Goal: Transaction & Acquisition: Book appointment/travel/reservation

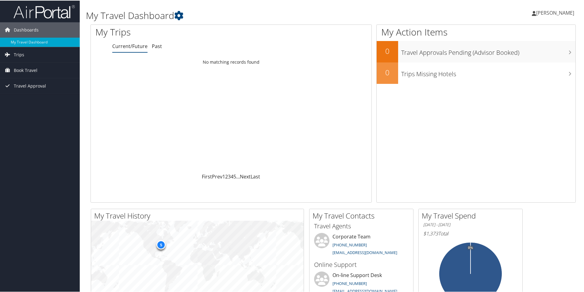
click at [32, 68] on span "Book Travel" at bounding box center [26, 69] width 24 height 15
click at [56, 81] on link "Agent Booking Request" at bounding box center [40, 82] width 80 height 9
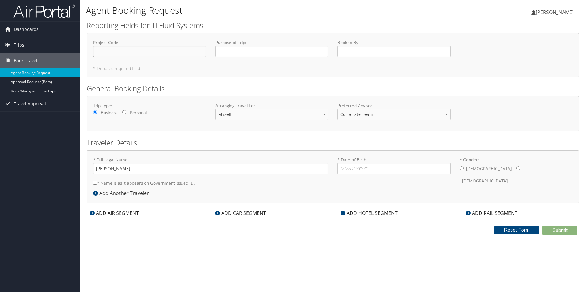
click at [123, 50] on input "Project Code : Required" at bounding box center [149, 51] width 113 height 11
click at [367, 168] on input "* Date of Birth: Invalid Date" at bounding box center [394, 168] width 113 height 11
type input "11/12/1984"
click at [461, 169] on input "* Gender: Male Female" at bounding box center [462, 168] width 4 height 4
radio input "true"
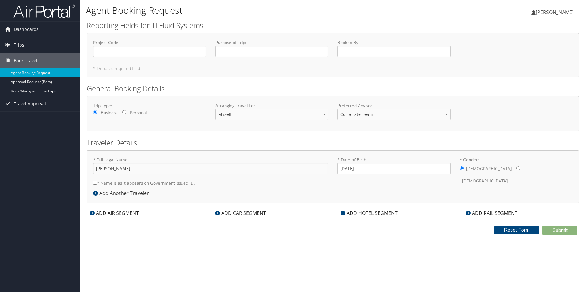
click at [116, 168] on input "[PERSON_NAME]" at bounding box center [210, 168] width 235 height 11
type input "Benjamin James Okolski"
click at [137, 238] on div "Agent Booking Request Benjamin Okolski Benjamin Okolski My Settings Travel Agen…" at bounding box center [333, 146] width 506 height 292
click at [95, 183] on input "* Name is as it appears on Government issued ID." at bounding box center [95, 183] width 4 height 4
checkbox input "true"
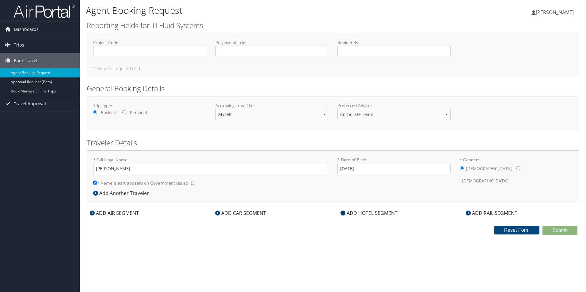
click at [92, 213] on icon at bounding box center [92, 213] width 5 height 5
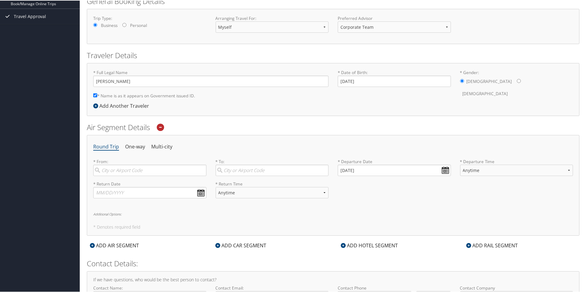
scroll to position [92, 0]
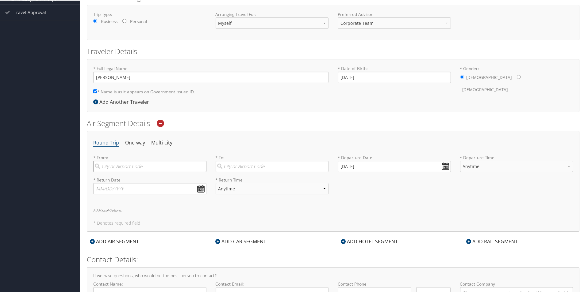
click at [111, 170] on input "search" at bounding box center [149, 165] width 113 height 11
click at [115, 178] on div "Detroit (DTW MI)" at bounding box center [150, 179] width 105 height 8
click at [115, 172] on input "dtw" at bounding box center [149, 165] width 113 height 11
type input "Detroit (DTW MI)"
click at [233, 167] on input "search" at bounding box center [272, 165] width 113 height 11
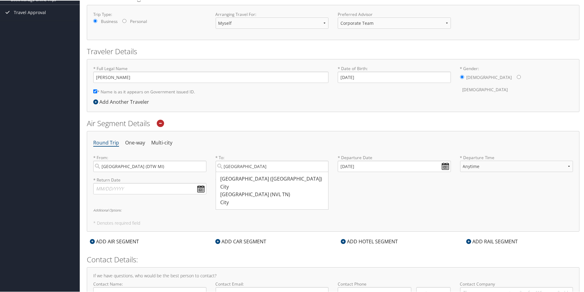
click at [233, 179] on div "Nashville (BNA TN)" at bounding box center [272, 179] width 105 height 8
click at [233, 172] on input "nashville" at bounding box center [272, 165] width 113 height 11
type input "Nashville (BNA TN)"
click at [441, 165] on input "10/13/2025" at bounding box center [394, 165] width 113 height 11
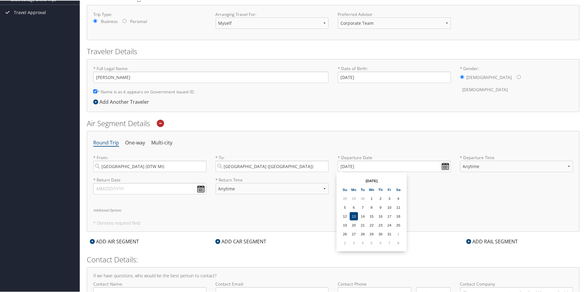
click at [346, 224] on td "19" at bounding box center [345, 225] width 8 height 8
type input "10/19/2025"
click at [477, 165] on select "Anytime Early Morning (5AM-7AM) Morning (7AM-12PM) Afternoon (12PM-5PM) Evening…" at bounding box center [516, 165] width 113 height 11
select select "8:00 PM"
click at [460, 160] on select "Anytime Early Morning (5AM-7AM) Morning (7AM-12PM) Afternoon (12PM-5PM) Evening…" at bounding box center [516, 165] width 113 height 11
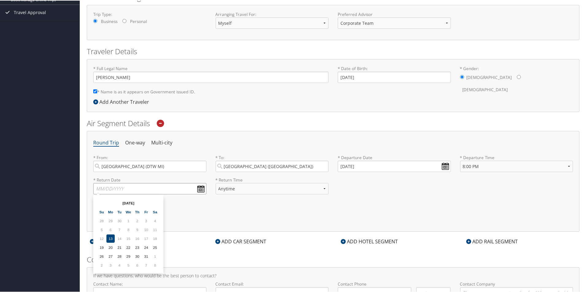
click at [129, 188] on input "text" at bounding box center [149, 188] width 113 height 11
click at [137, 247] on td "23" at bounding box center [137, 247] width 8 height 8
type input "10/23/2025"
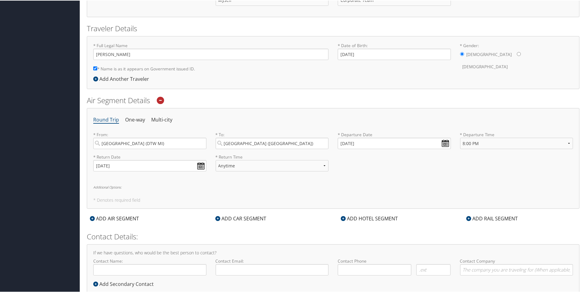
scroll to position [132, 0]
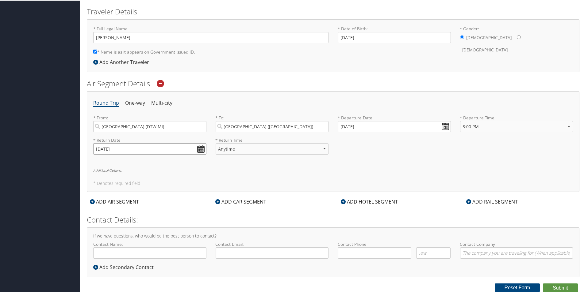
click at [197, 149] on input "10/23/2025" at bounding box center [149, 148] width 113 height 11
click at [227, 169] on h6 "Additional Options:" at bounding box center [332, 169] width 479 height 3
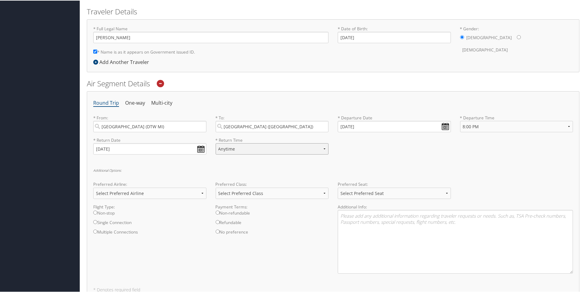
click at [240, 149] on select "Anytime Early Morning (5AM-7AM) Morning (7AM-12PM) Afternoon (12PM-5PM) Evening…" at bounding box center [272, 148] width 113 height 11
select select "7:00 PM"
click at [216, 143] on select "Anytime Early Morning (5AM-7AM) Morning (7AM-12PM) Afternoon (12PM-5PM) Evening…" at bounding box center [272, 148] width 113 height 11
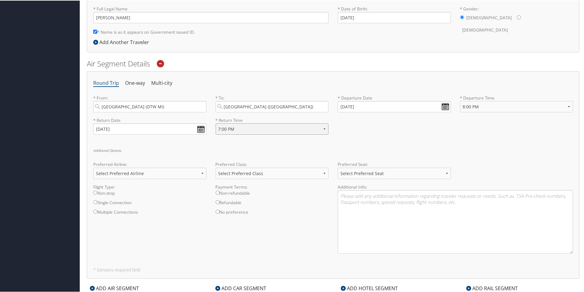
scroll to position [162, 0]
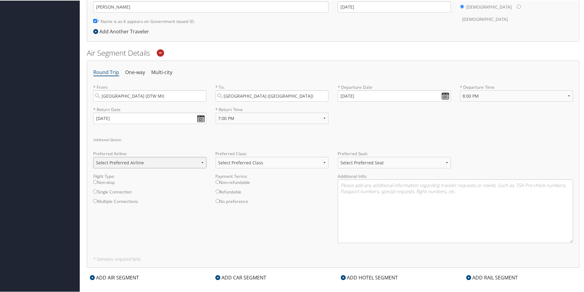
click at [149, 161] on select "Select Preferred Airline Delta United Airlines American Airlines Southwest Airl…" at bounding box center [149, 162] width 113 height 11
select select "Delta(DL)"
click at [93, 157] on select "Select Preferred Airline Delta United Airlines American Airlines Southwest Airl…" at bounding box center [149, 162] width 113 height 11
click at [247, 163] on select "Select Preferred Class Economy Economy Plus Business First Class" at bounding box center [272, 162] width 113 height 11
select select "Economy Plus"
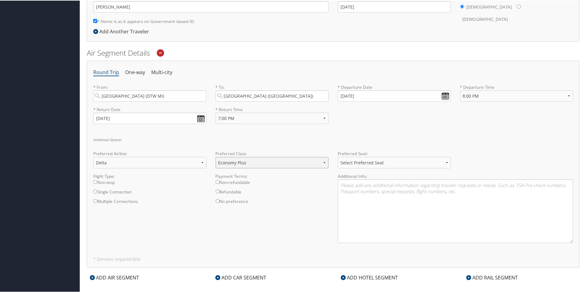
click at [216, 157] on select "Select Preferred Class Economy Economy Plus Business First Class" at bounding box center [272, 162] width 113 height 11
click at [356, 164] on select "Select Preferred Seat Aisle Window Middle" at bounding box center [394, 162] width 113 height 11
select select "Aisle"
click at [338, 157] on select "Select Preferred Seat Aisle Window Middle" at bounding box center [394, 162] width 113 height 11
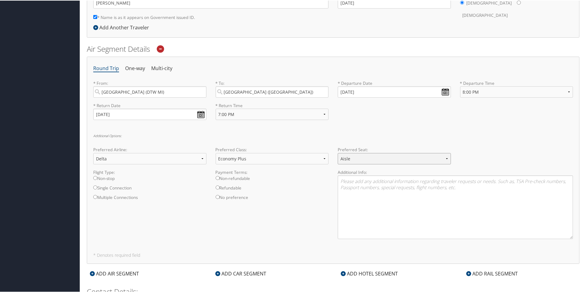
scroll to position [193, 0]
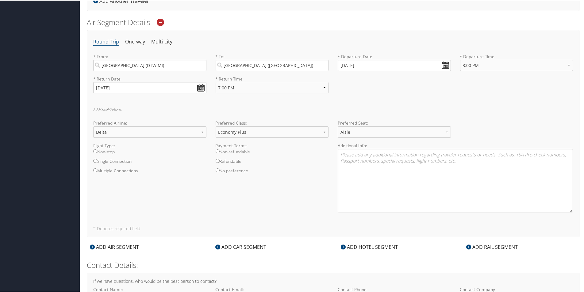
click at [96, 151] on input "Non-stop" at bounding box center [95, 151] width 4 height 4
radio input "true"
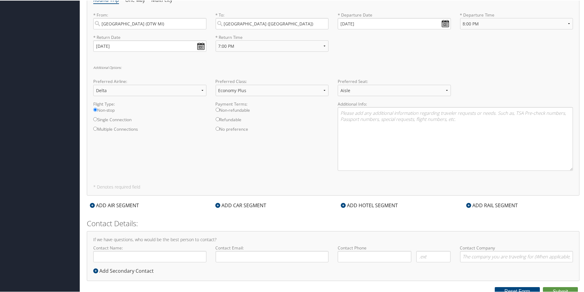
scroll to position [238, 0]
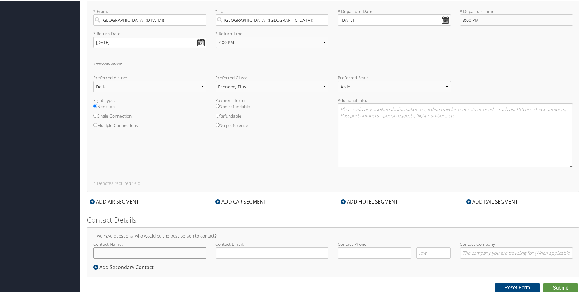
click at [128, 249] on input "Contact Name:" at bounding box center [149, 252] width 113 height 11
click at [55, 243] on div "Dashboards My Travel Dashboard Trips Current/Future Trips Past Trips Trips Miss…" at bounding box center [293, 27] width 586 height 531
click at [116, 254] on input "Contact Name:" at bounding box center [149, 252] width 113 height 11
click at [219, 272] on div "If we have questions, who would be the best person to contact? Contact Name: Re…" at bounding box center [333, 252] width 492 height 50
click at [165, 252] on input "Contact Name:" at bounding box center [149, 252] width 113 height 11
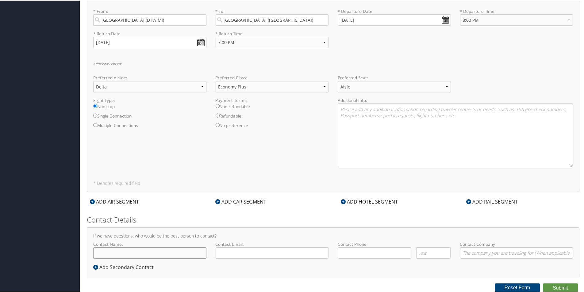
type input "[PERSON_NAME]"
type input "bokolski@tifs.com"
type input "( ) -"
type input "TI Automotive"
click at [349, 254] on input "( ) -" at bounding box center [375, 252] width 74 height 11
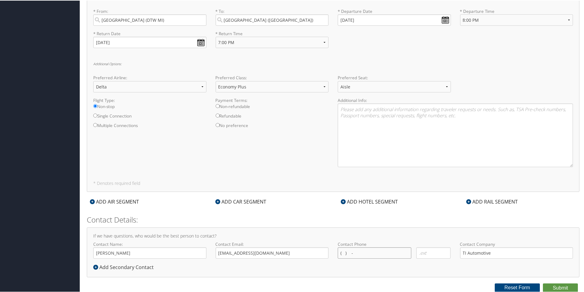
type input "( ) -"
type input "(313) 570-1363"
click at [556, 286] on button "Submit" at bounding box center [560, 287] width 35 height 9
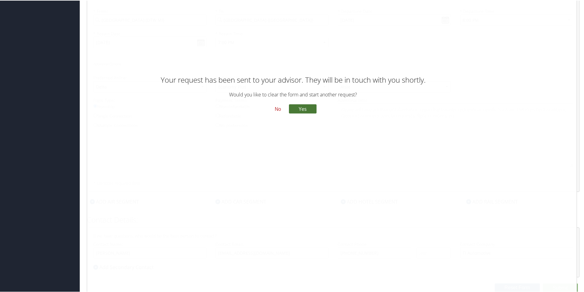
click at [300, 109] on button "Yes" at bounding box center [303, 108] width 28 height 9
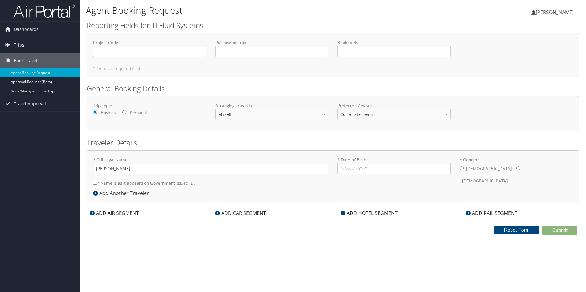
click at [31, 31] on span "Dashboards" at bounding box center [26, 29] width 25 height 15
